Goal: Task Accomplishment & Management: Complete application form

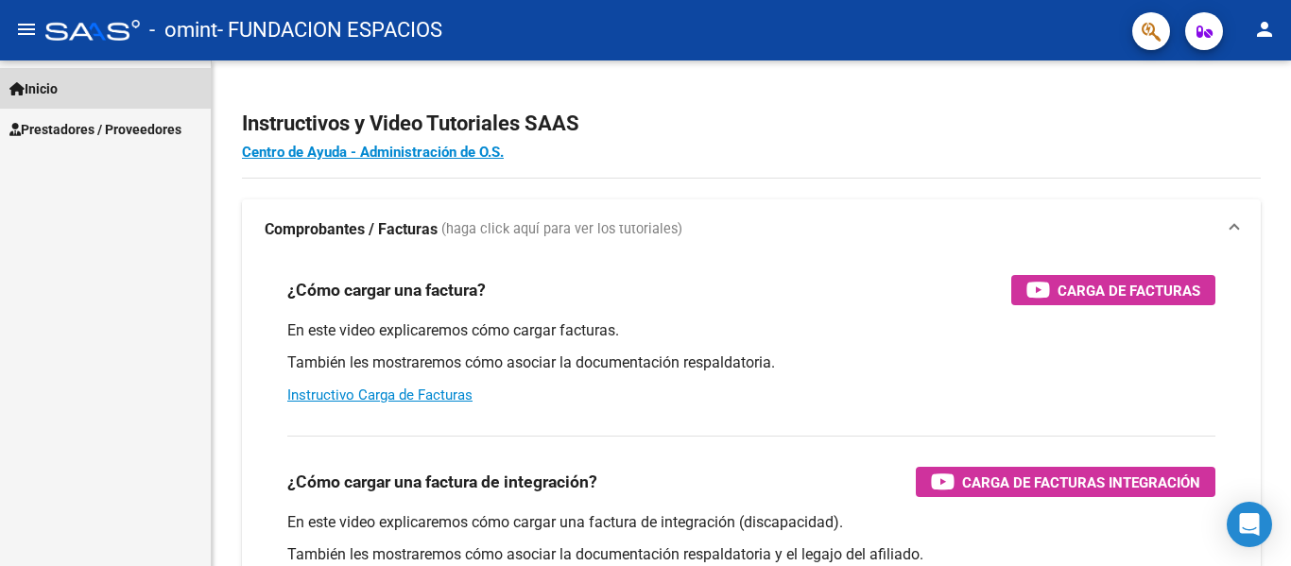
click at [58, 85] on span "Inicio" at bounding box center [33, 88] width 48 height 21
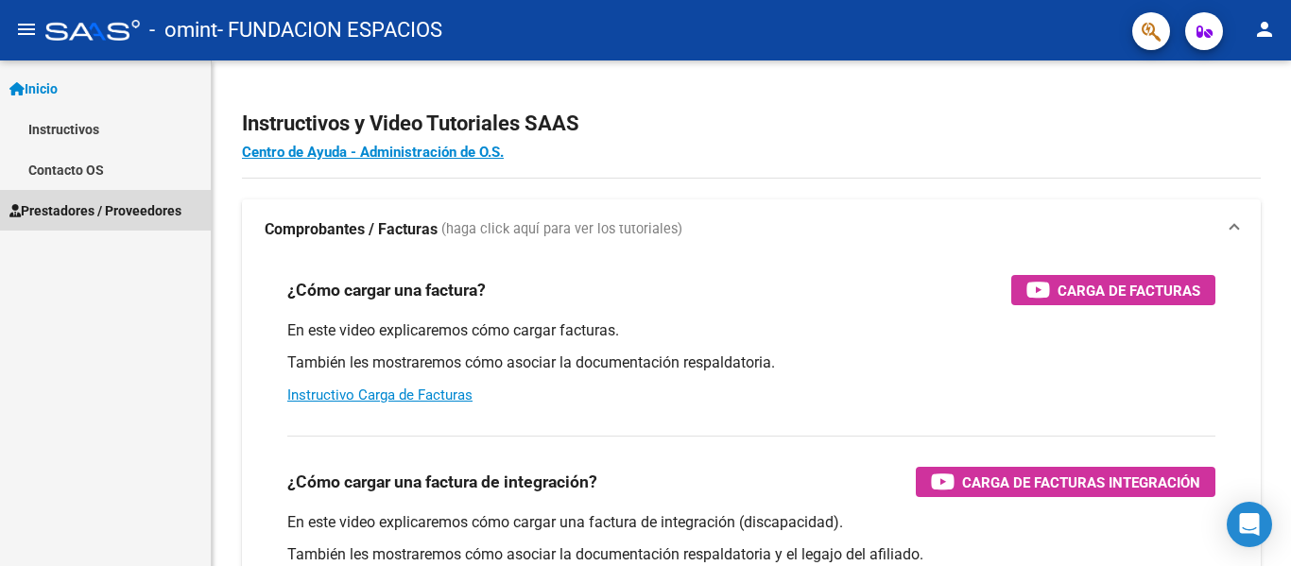
click at [79, 205] on span "Prestadores / Proveedores" at bounding box center [95, 210] width 172 height 21
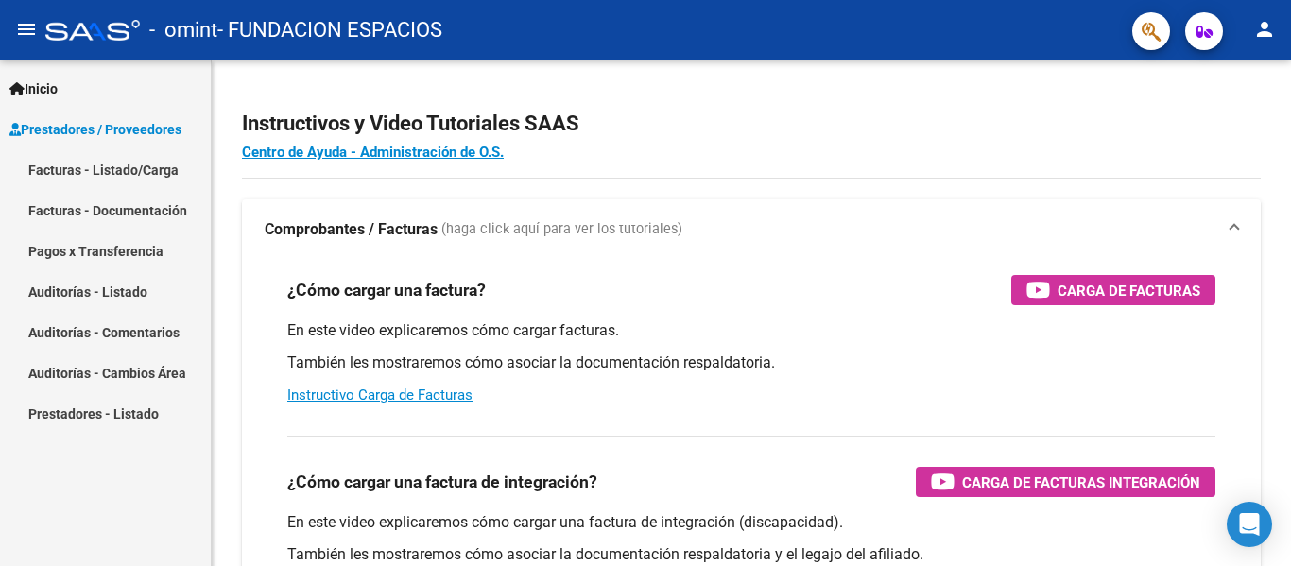
click at [149, 215] on link "Facturas - Documentación" at bounding box center [105, 210] width 211 height 41
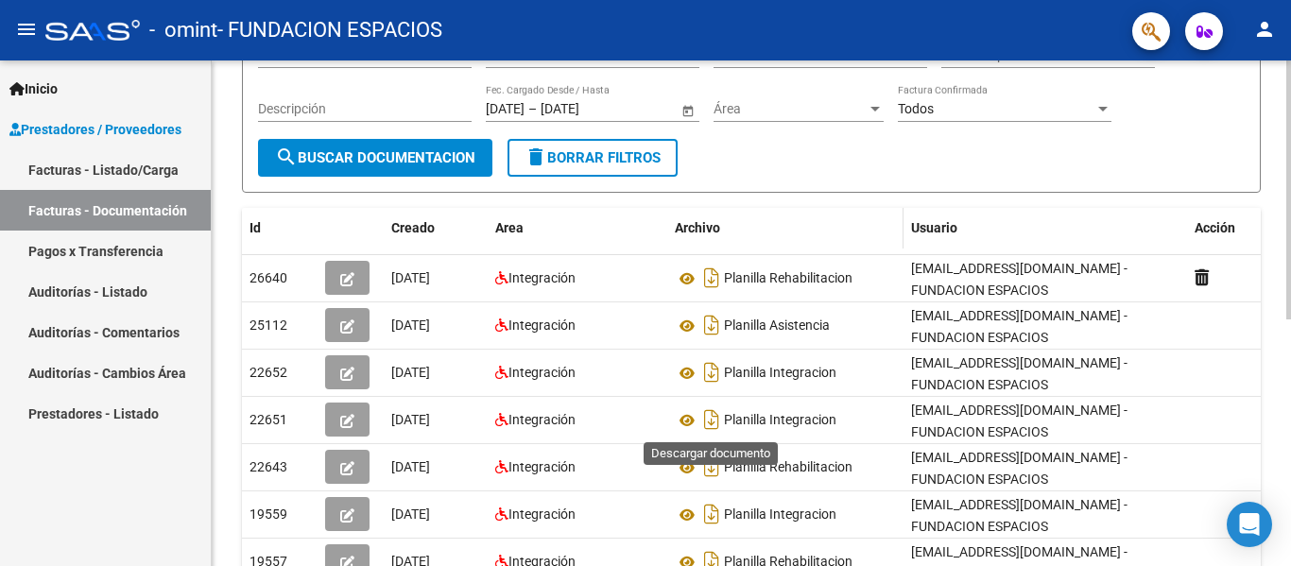
scroll to position [284, 0]
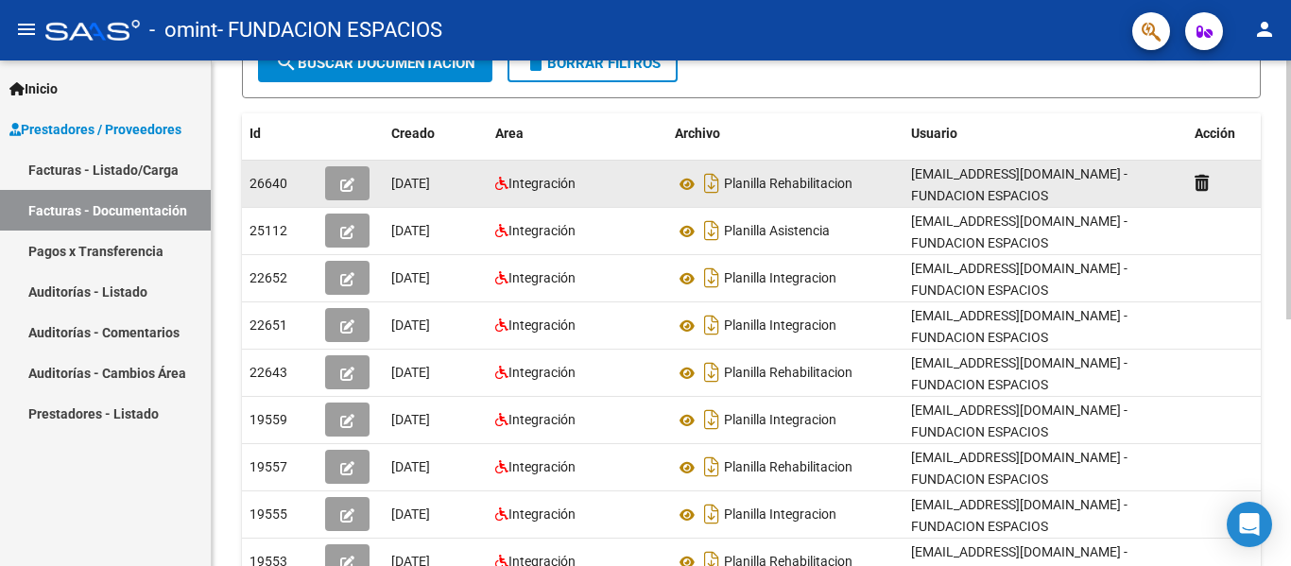
click at [348, 191] on icon "button" at bounding box center [347, 185] width 14 height 14
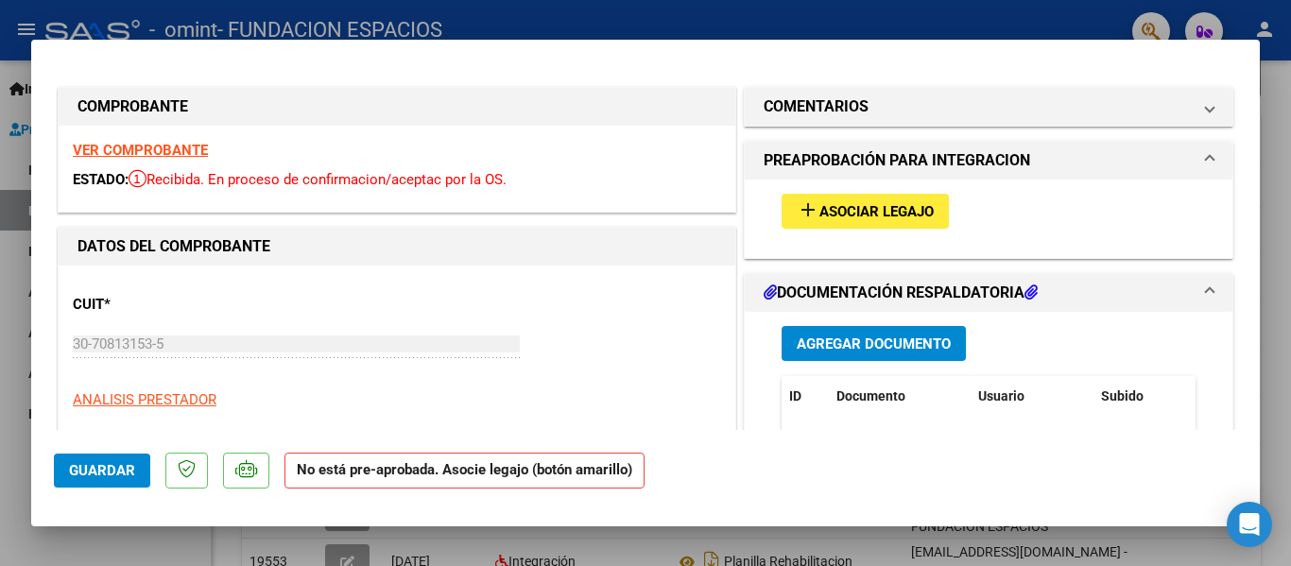
click at [844, 203] on span "Asociar Legajo" at bounding box center [876, 211] width 114 height 17
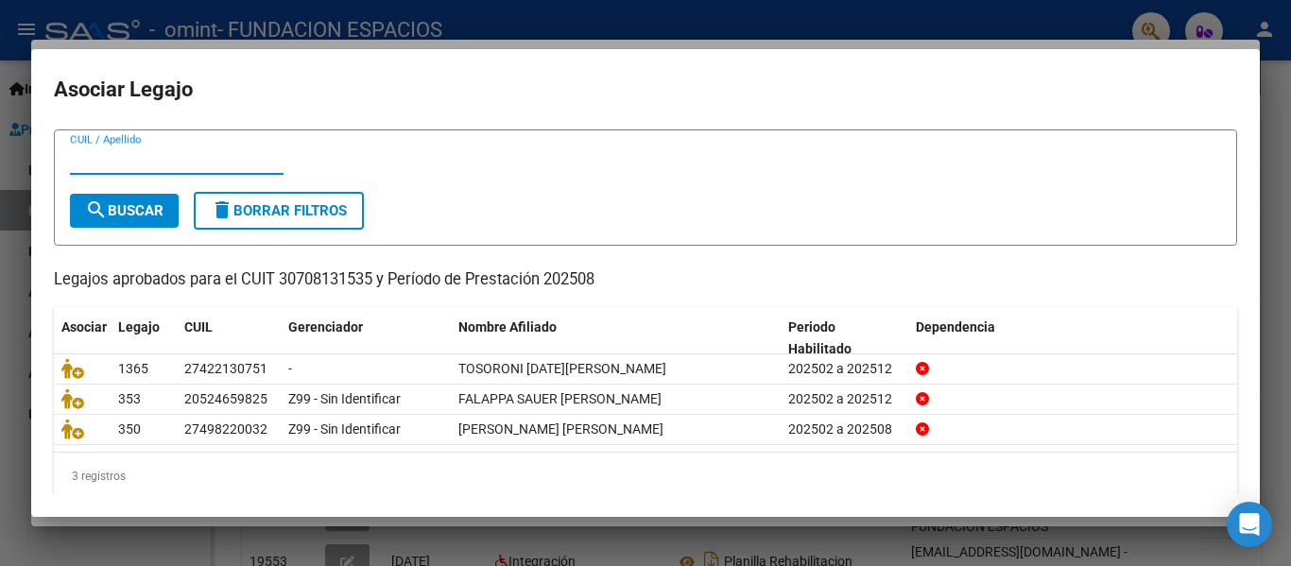
scroll to position [67, 0]
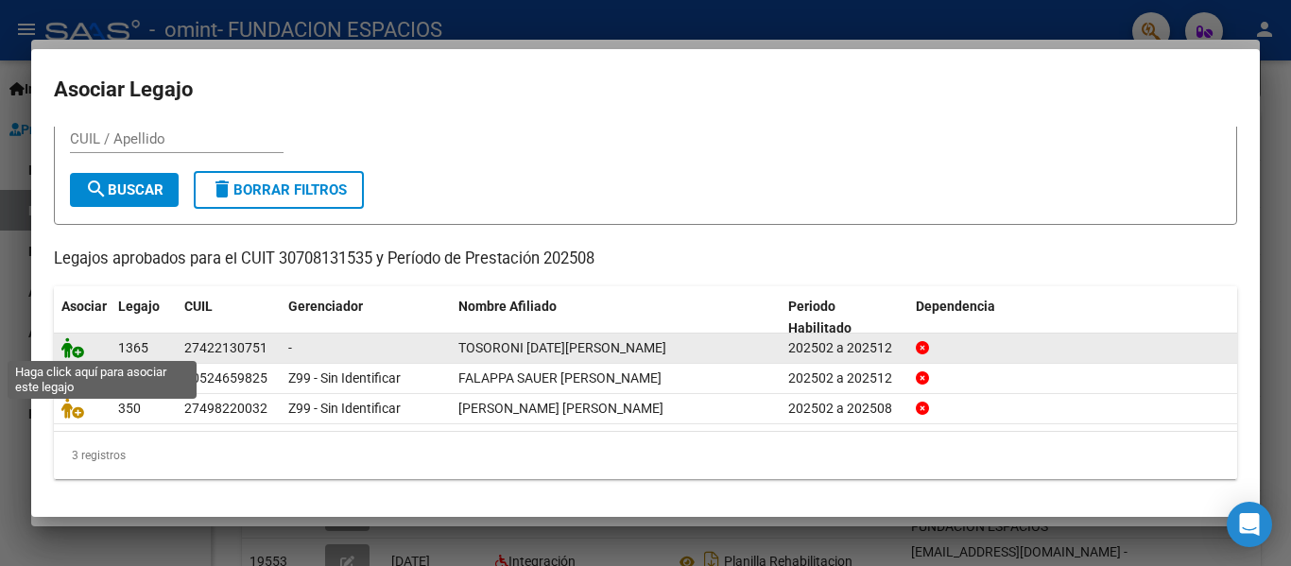
click at [72, 342] on icon at bounding box center [72, 347] width 23 height 21
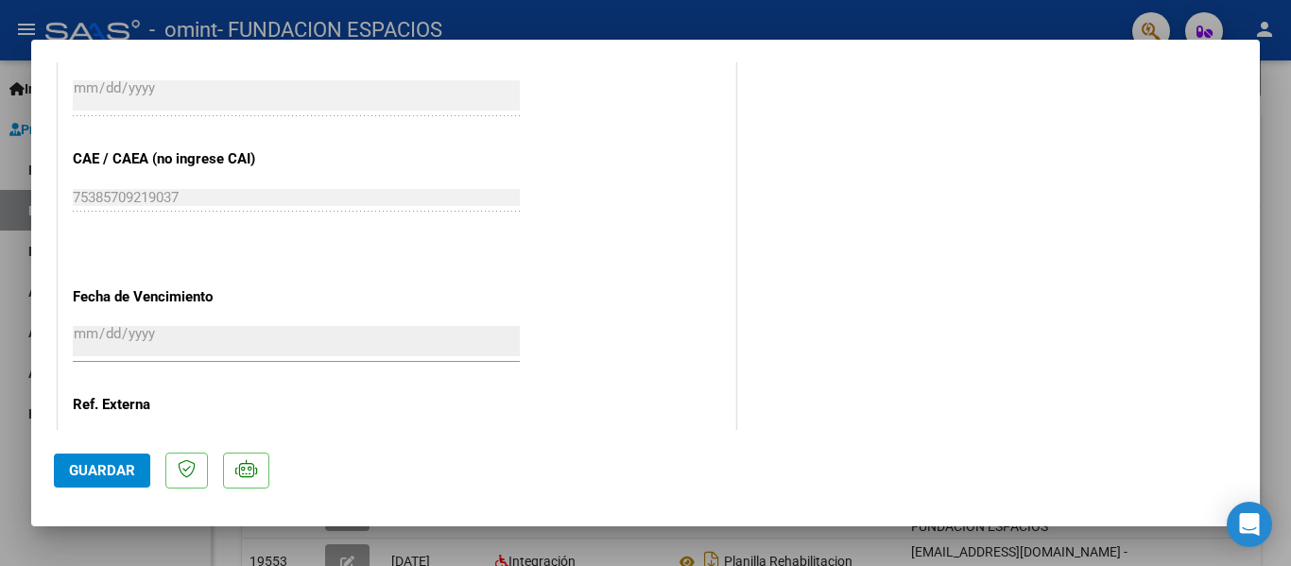
scroll to position [1134, 0]
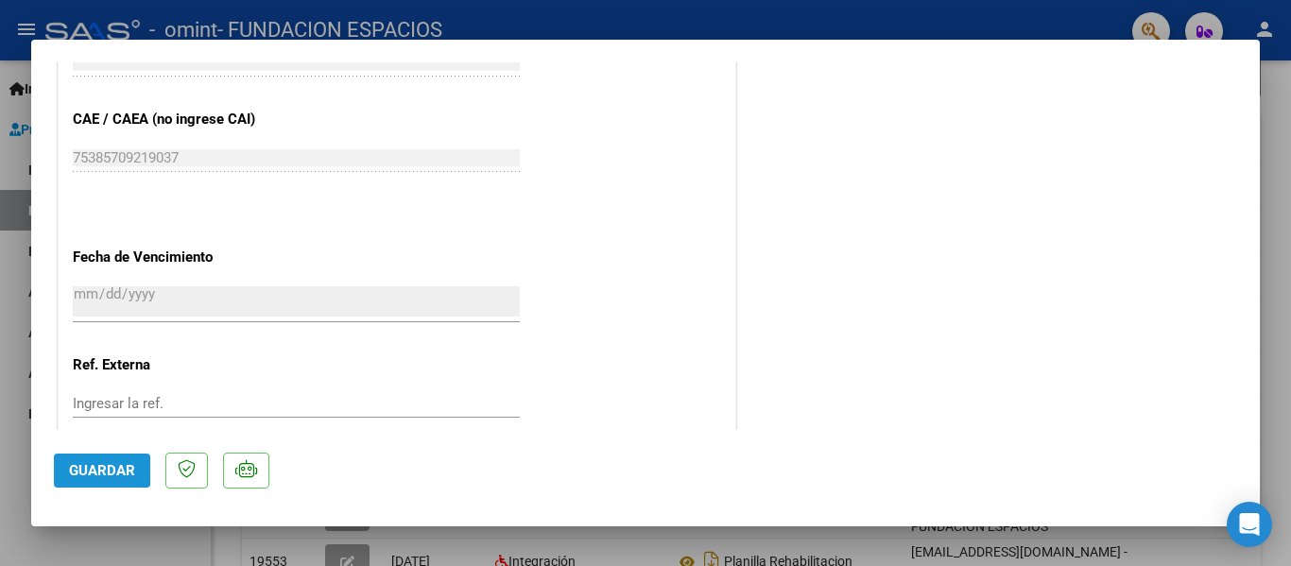
click at [64, 469] on button "Guardar" at bounding box center [102, 471] width 96 height 34
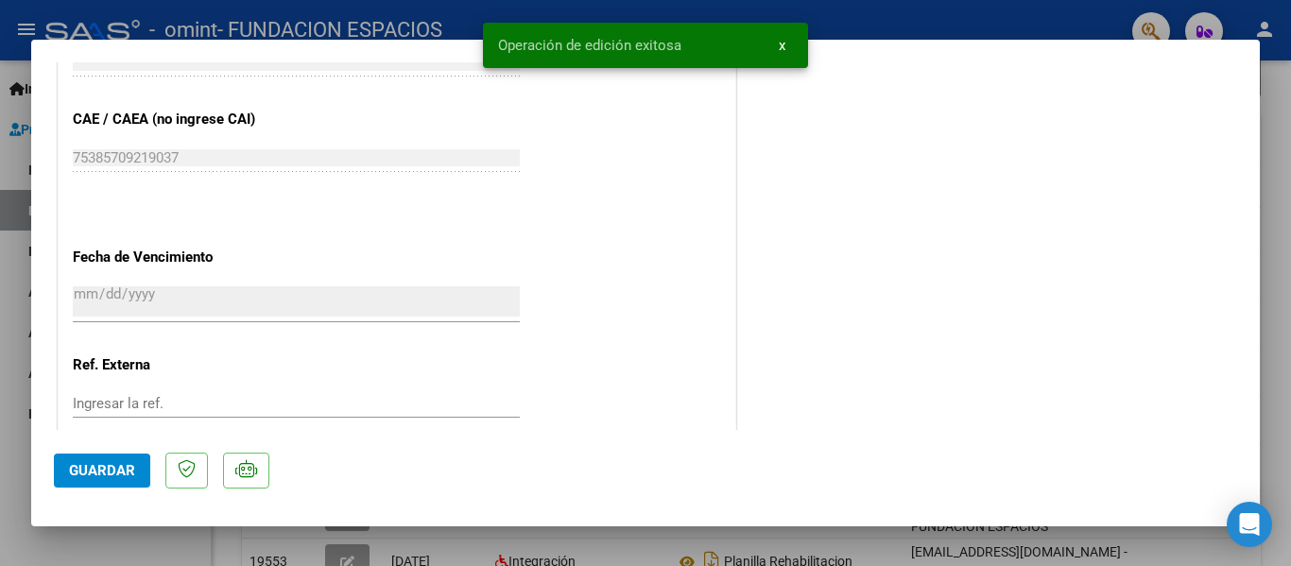
type input "$ 0,00"
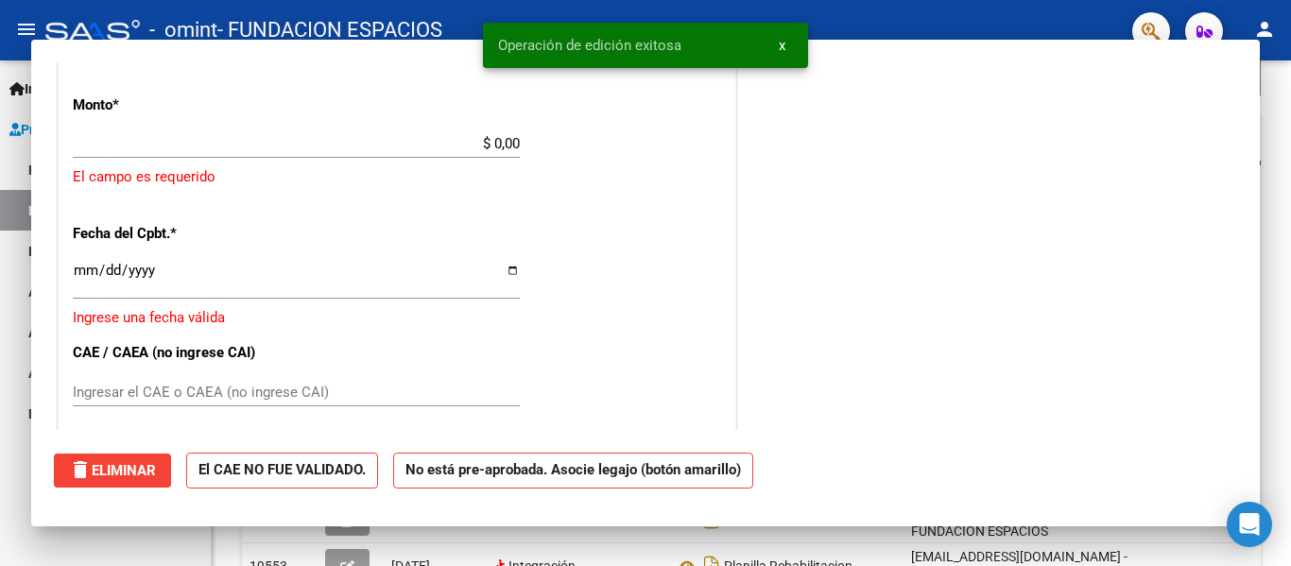
scroll to position [0, 0]
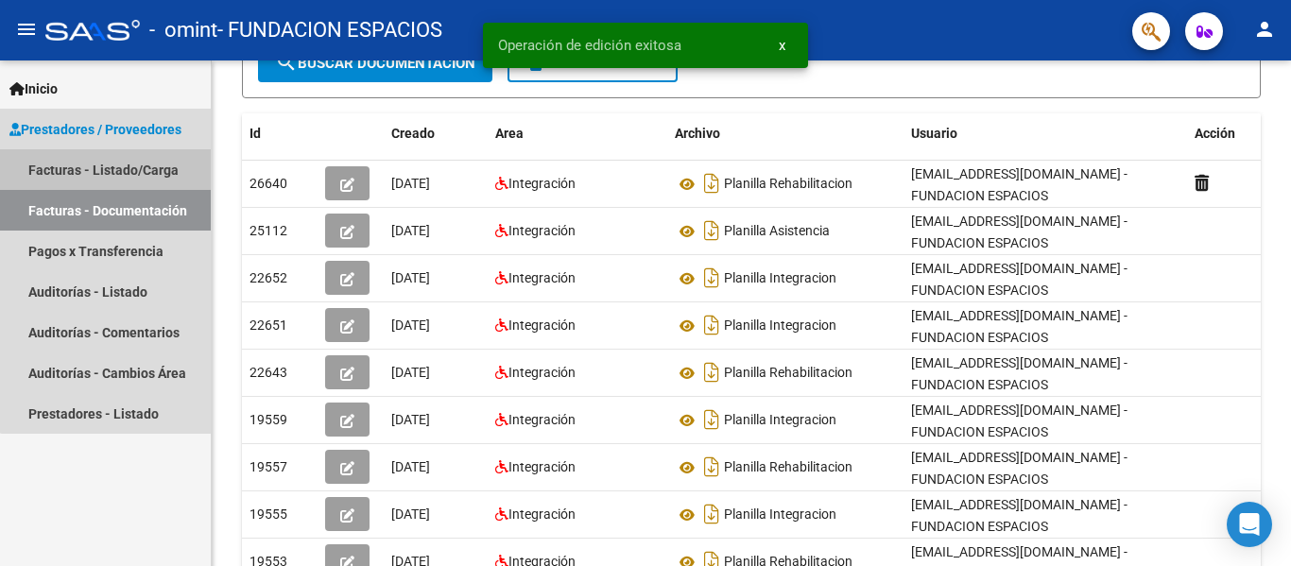
click at [109, 168] on link "Facturas - Listado/Carga" at bounding box center [105, 169] width 211 height 41
